Goal: Information Seeking & Learning: Check status

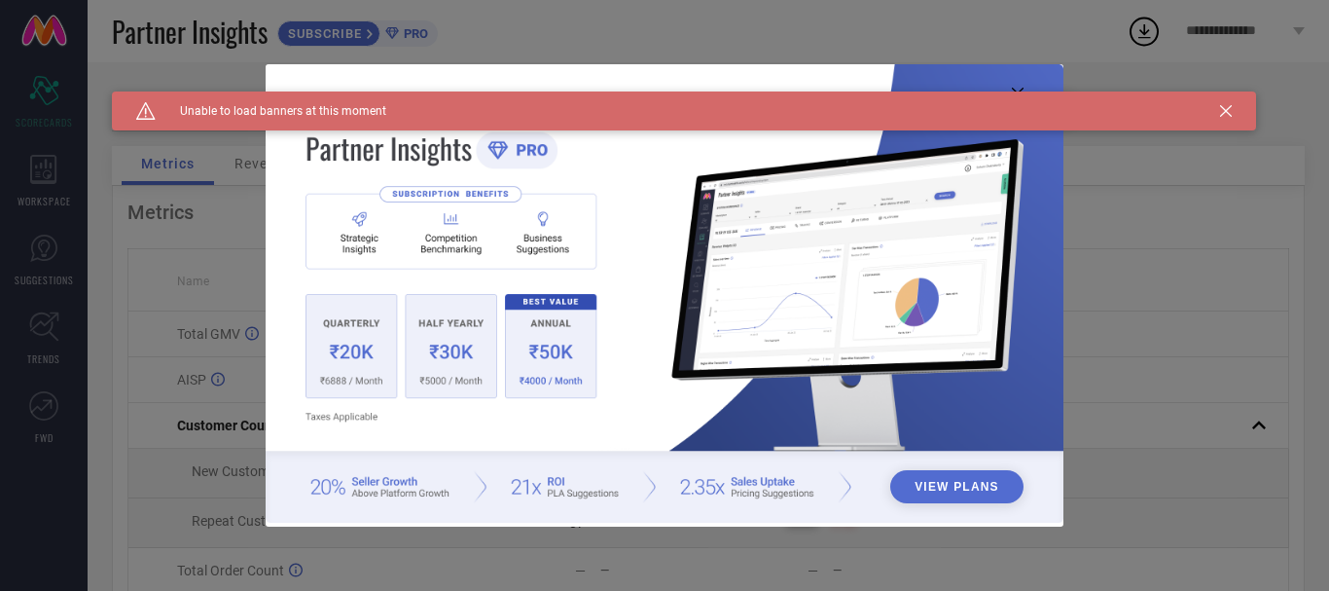
click at [1206, 106] on div "Caution Created with Sketch. Unable to load banners at this moment" at bounding box center [684, 110] width 1144 height 39
click at [1230, 110] on icon at bounding box center [1226, 111] width 12 height 12
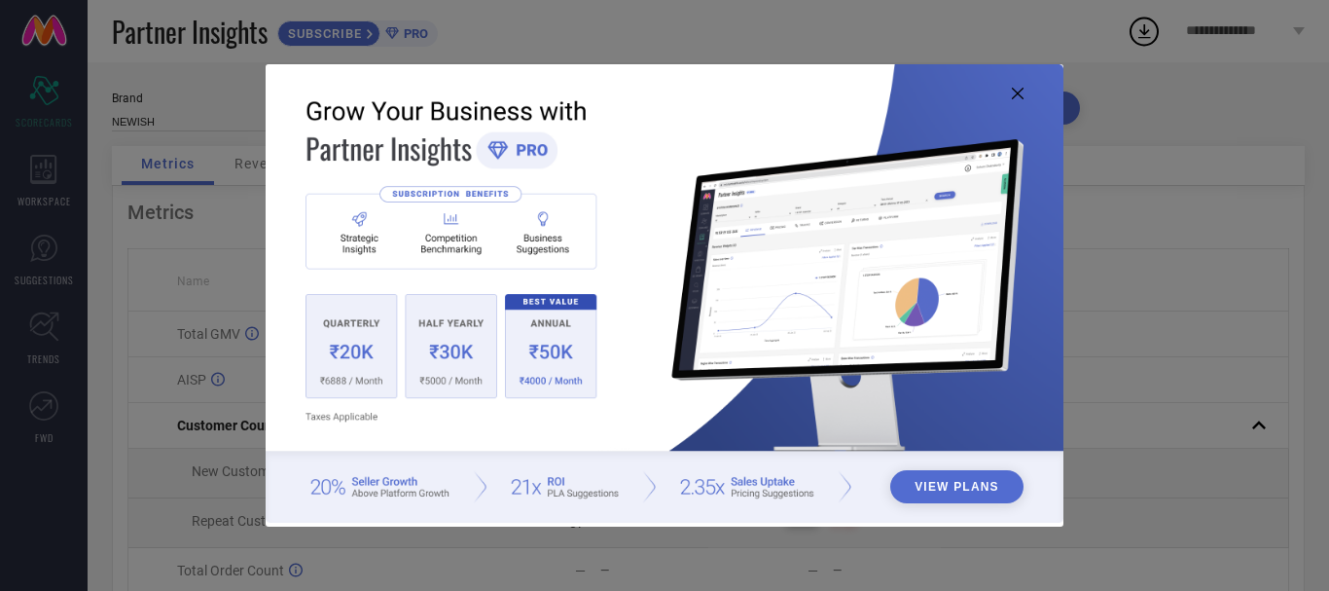
click at [1020, 97] on icon at bounding box center [1018, 94] width 12 height 12
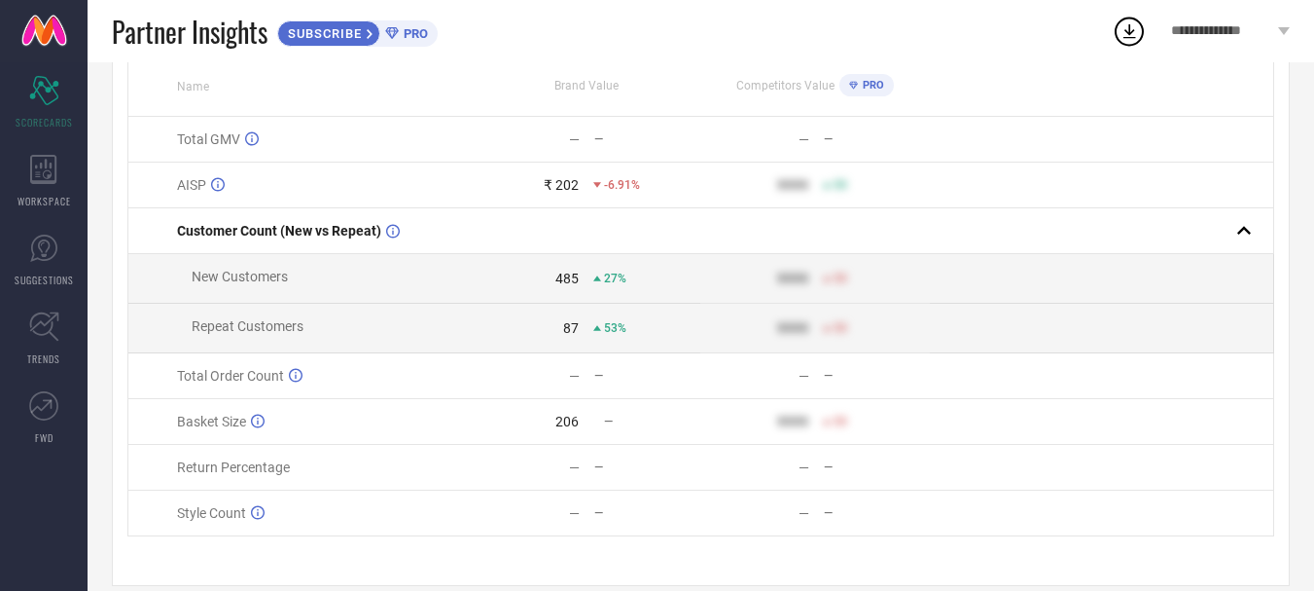
scroll to position [229, 0]
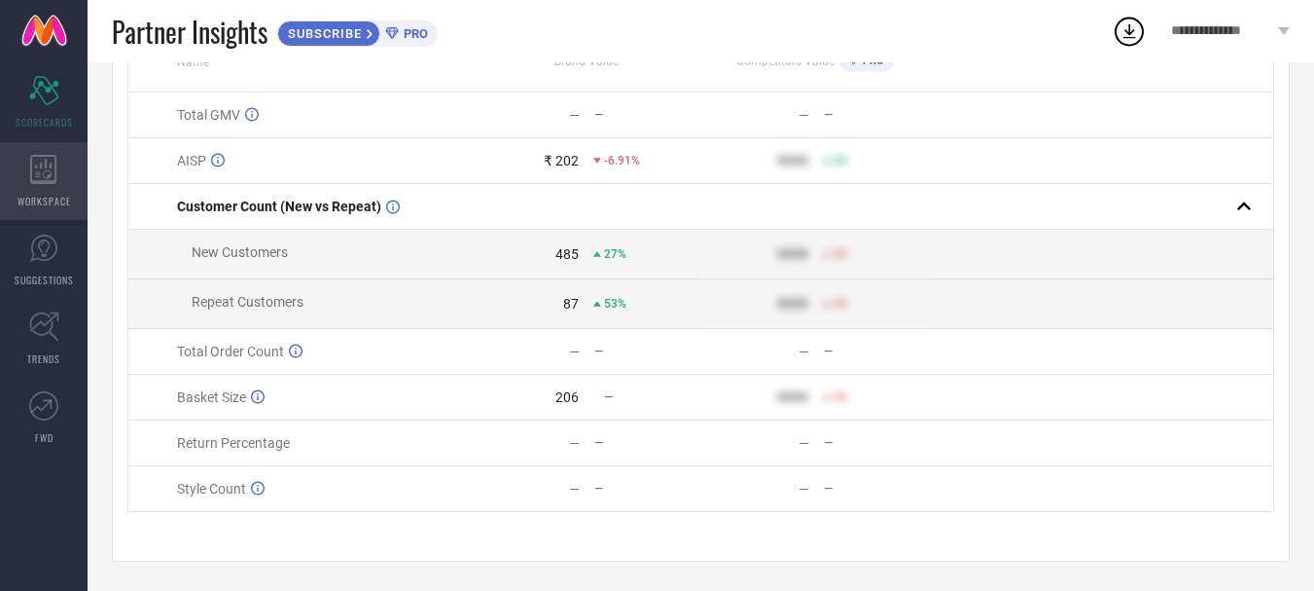
click at [51, 155] on icon at bounding box center [43, 169] width 27 height 29
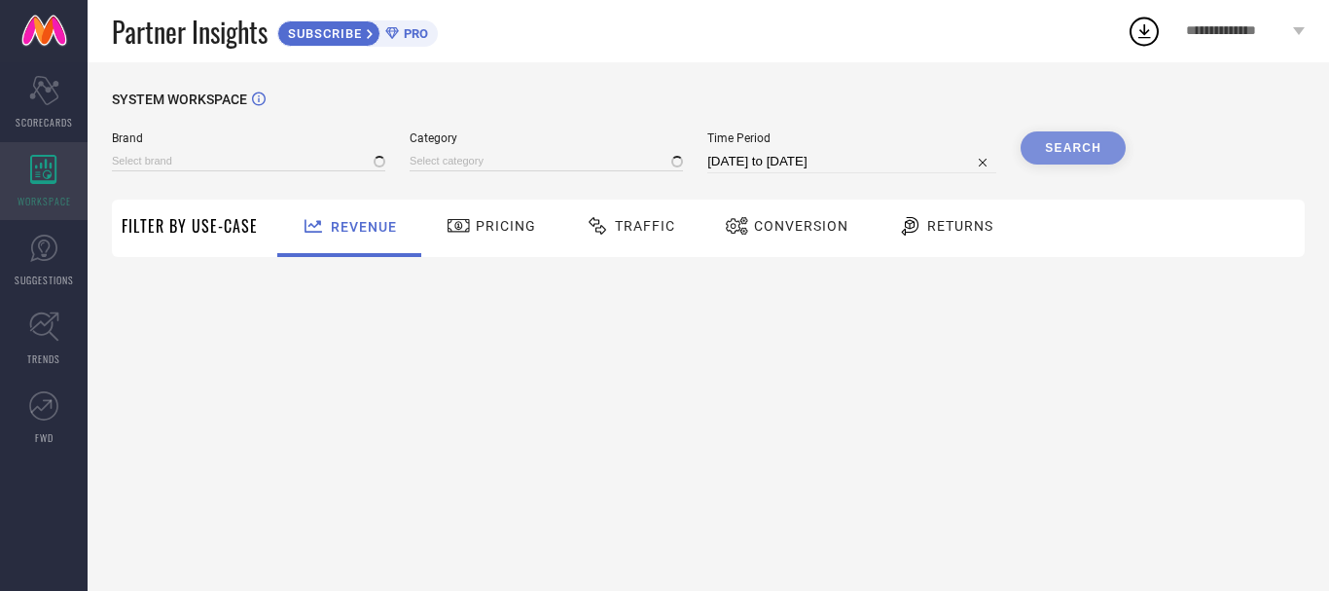
type input "NEWISH"
type input "All"
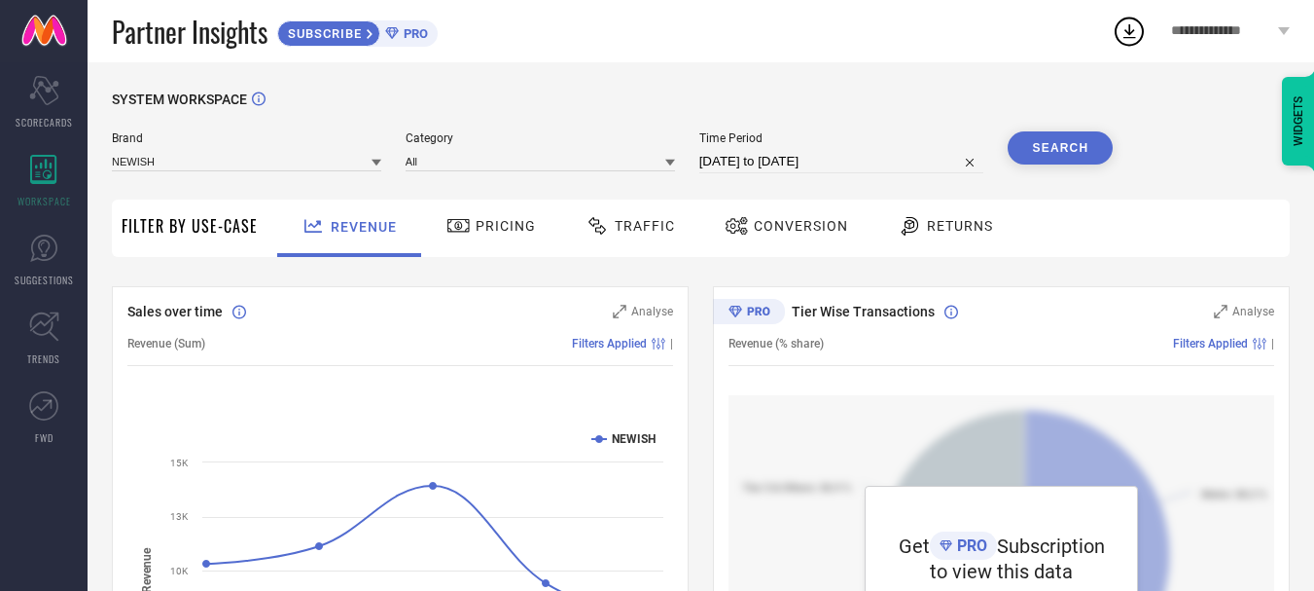
click at [495, 222] on span "Pricing" at bounding box center [506, 226] width 60 height 16
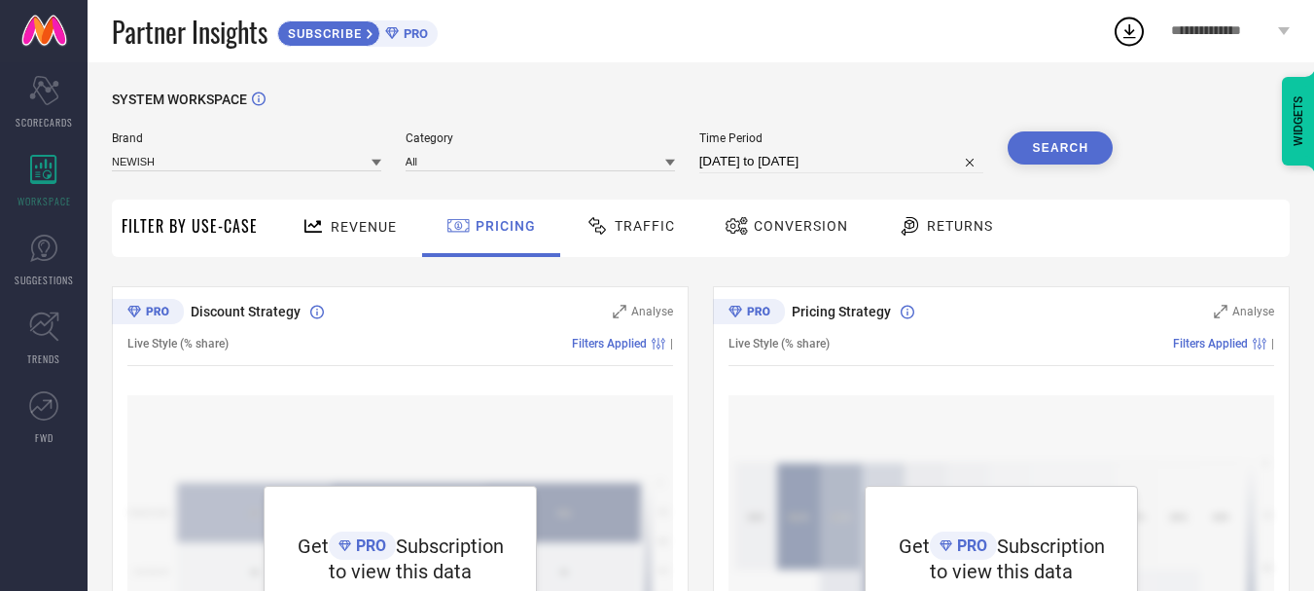
scroll to position [97, 0]
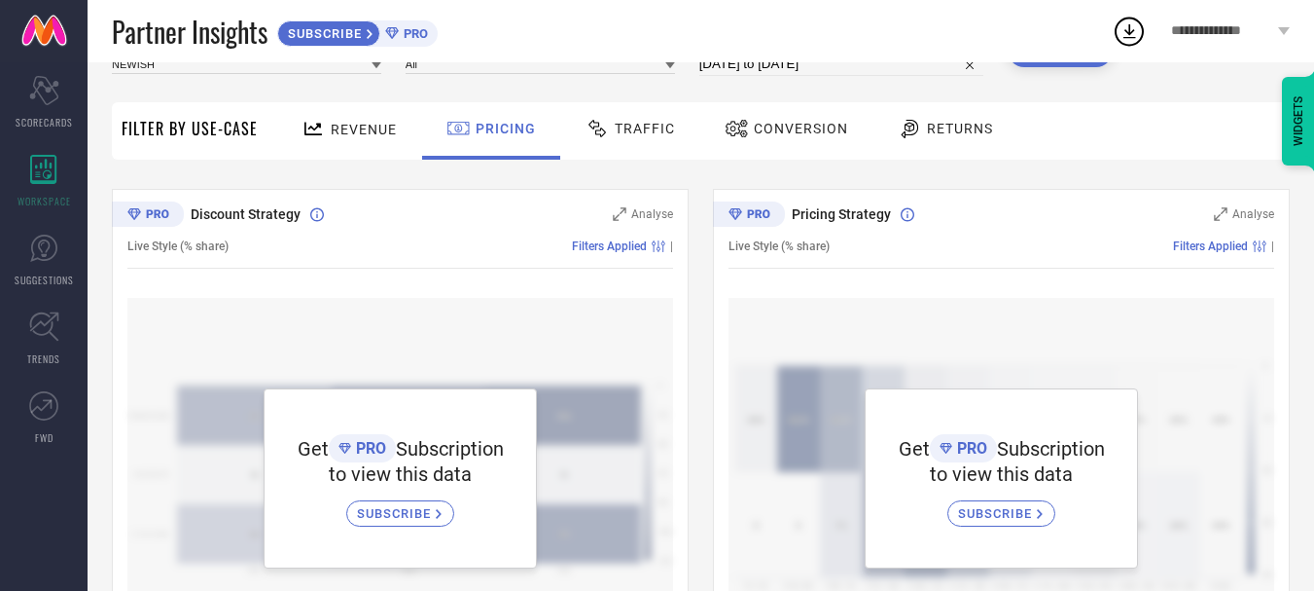
click at [643, 129] on span "Traffic" at bounding box center [645, 129] width 60 height 16
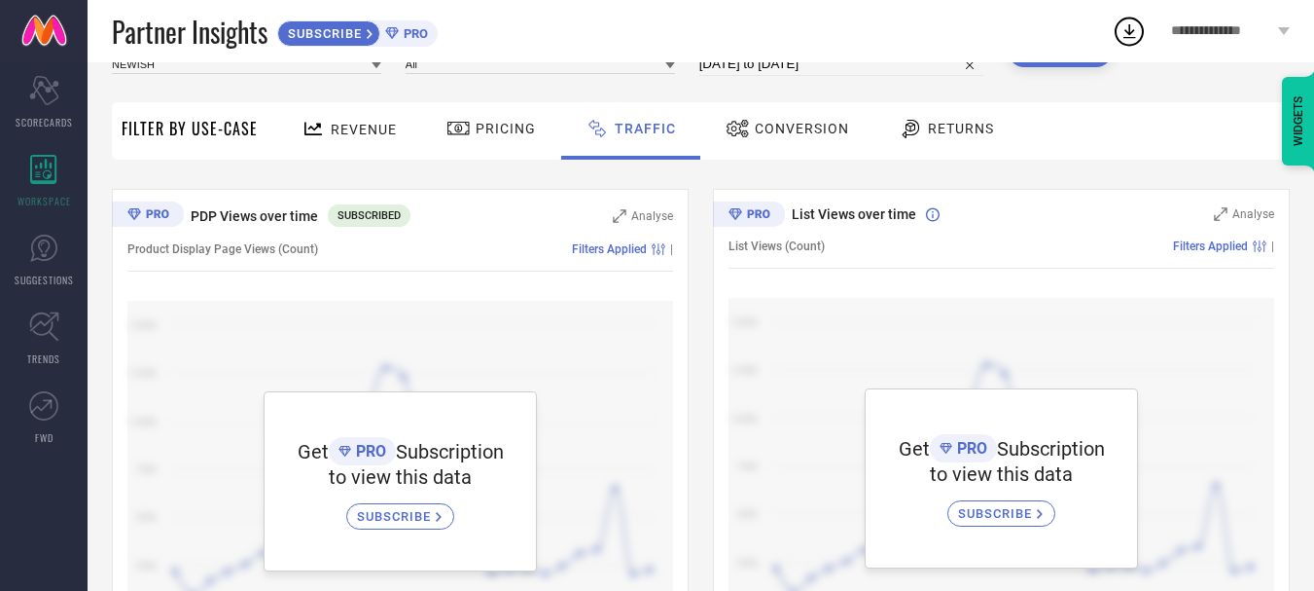
click at [816, 139] on div "Conversion" at bounding box center [787, 128] width 133 height 33
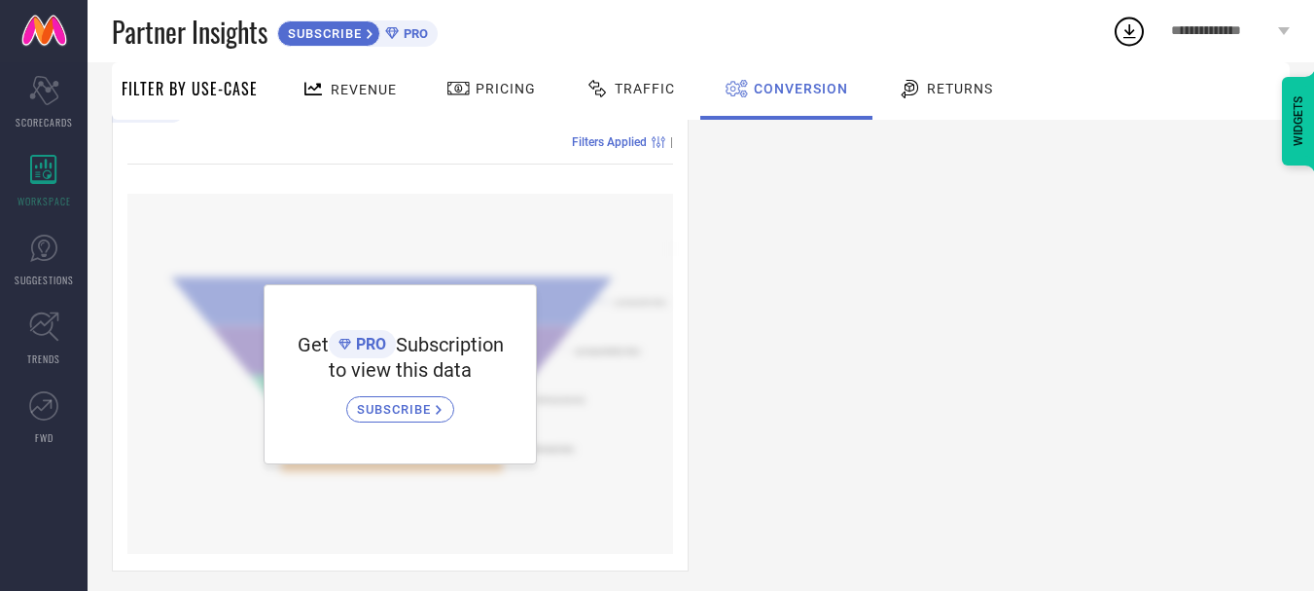
scroll to position [723, 0]
